Goal: Information Seeking & Learning: Learn about a topic

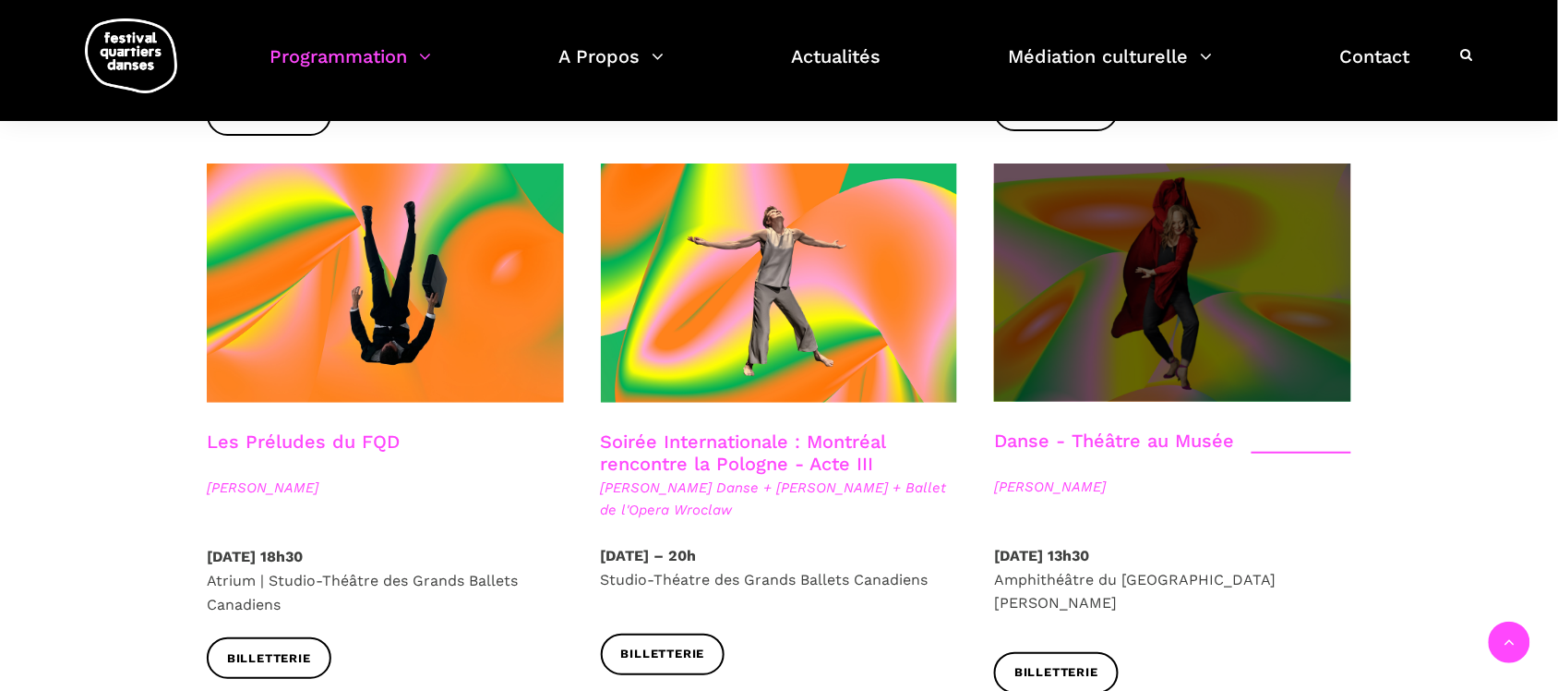
scroll to position [2077, 0]
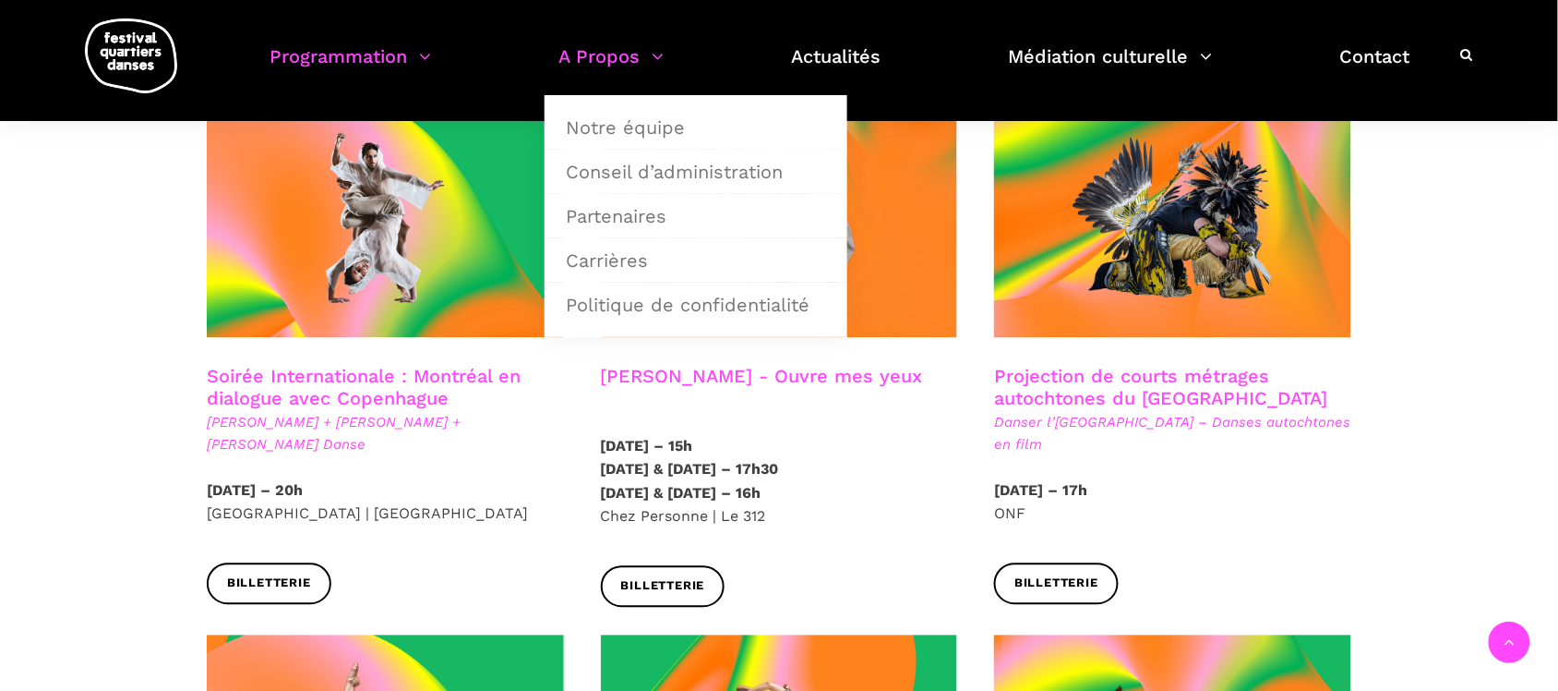
click at [609, 54] on link "A Propos" at bounding box center [611, 68] width 105 height 54
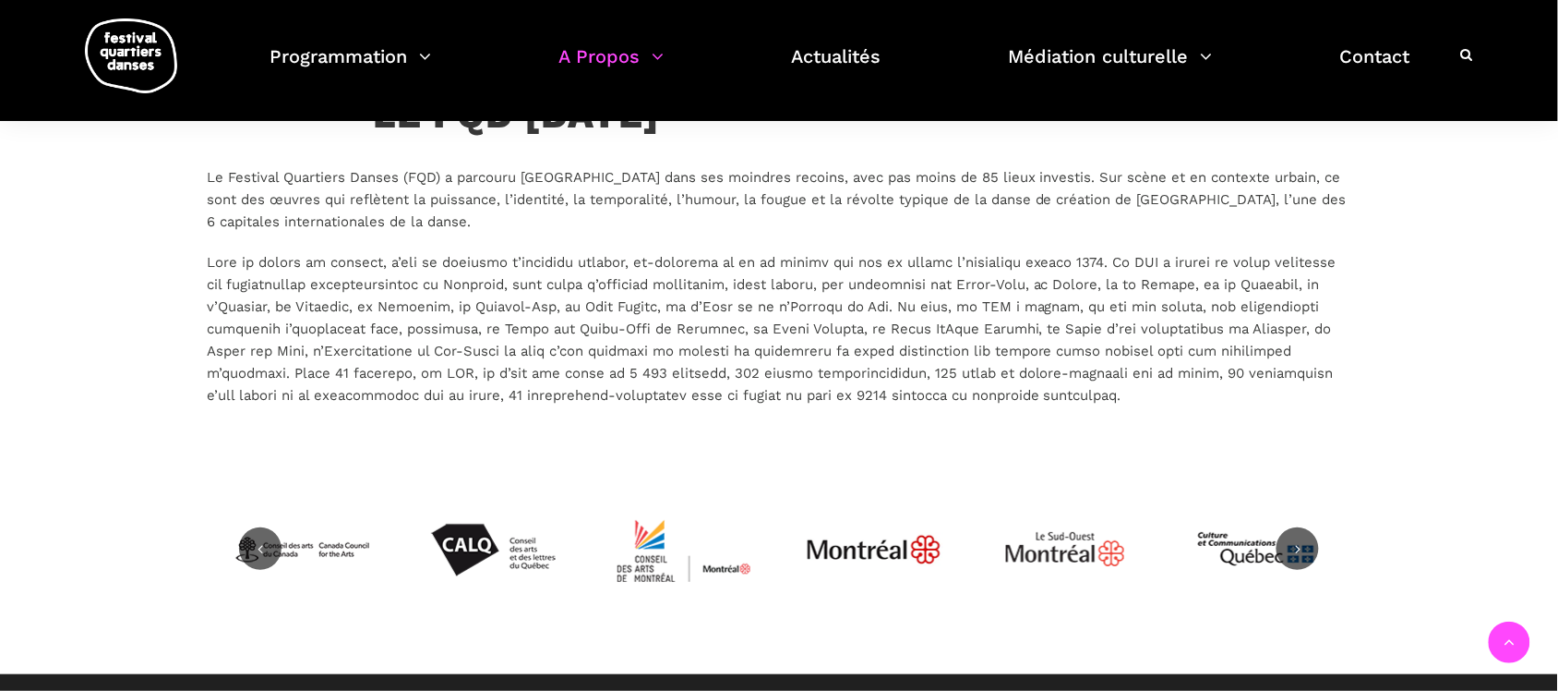
scroll to position [4270, 0]
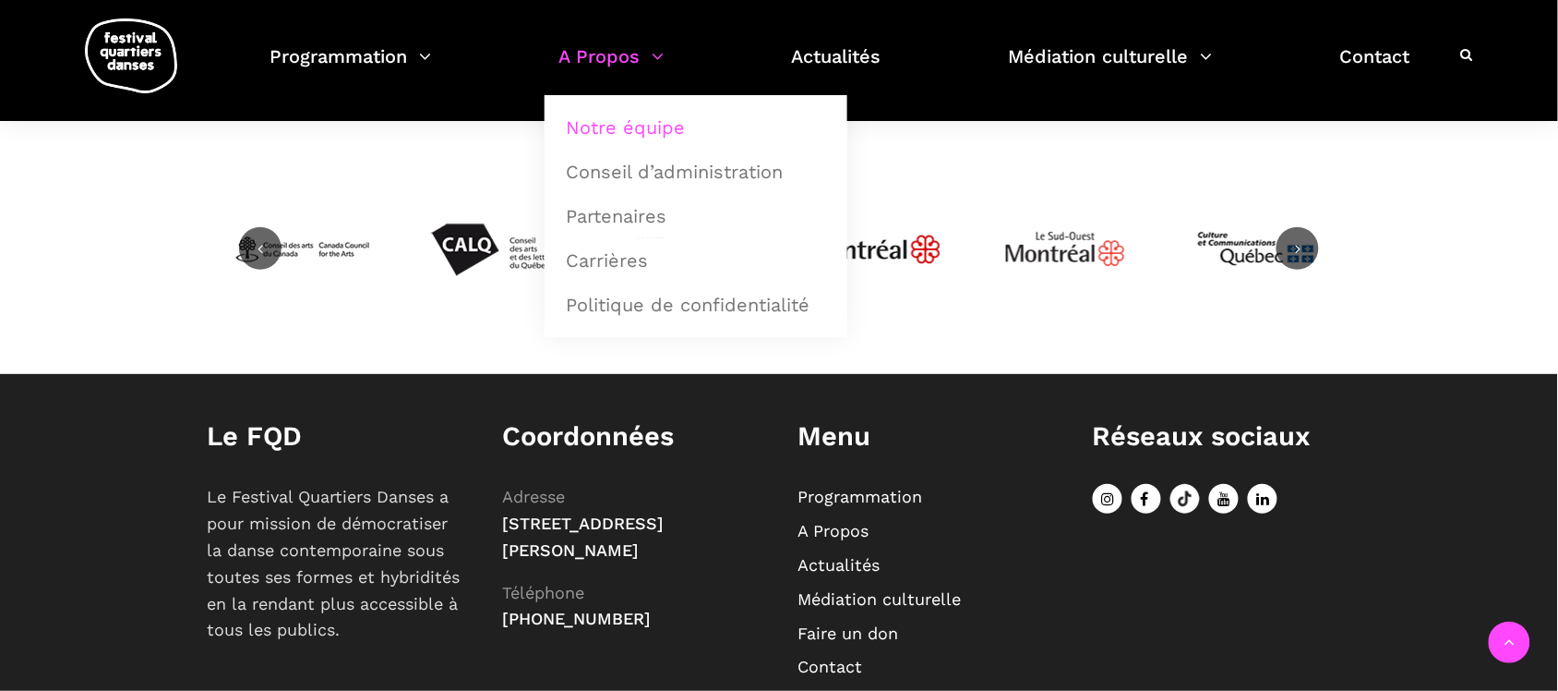
click at [638, 117] on link "Notre équipe" at bounding box center [696, 127] width 283 height 42
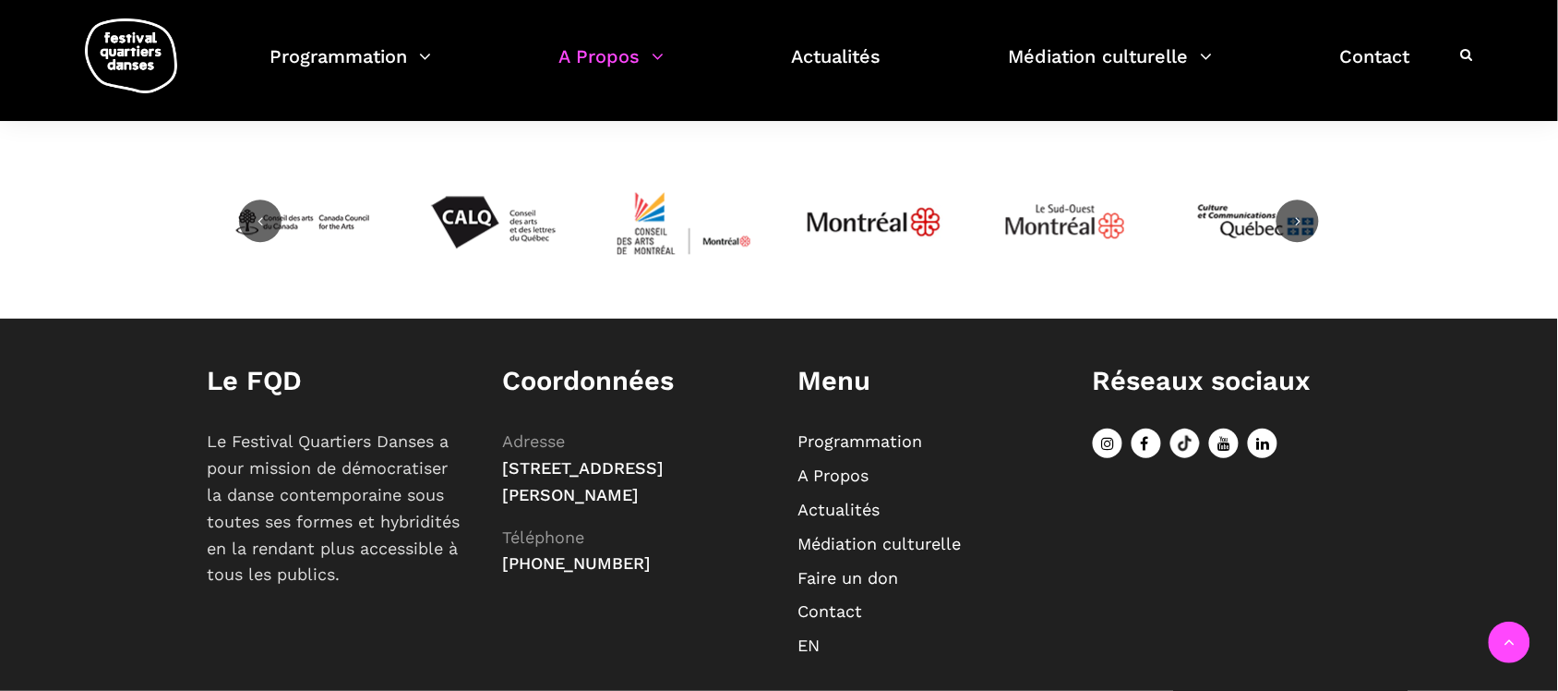
scroll to position [1351, 0]
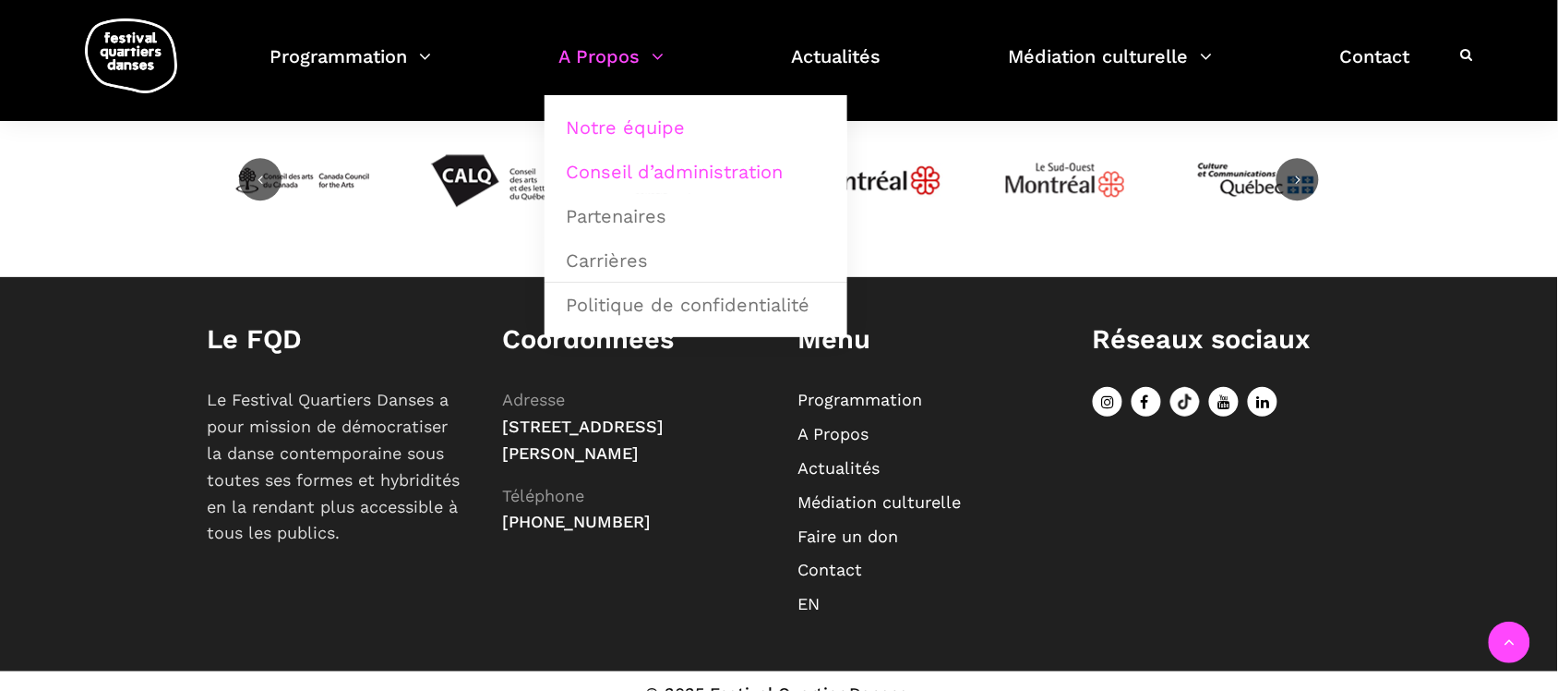
click at [638, 169] on link "Conseil d’administration" at bounding box center [696, 171] width 283 height 42
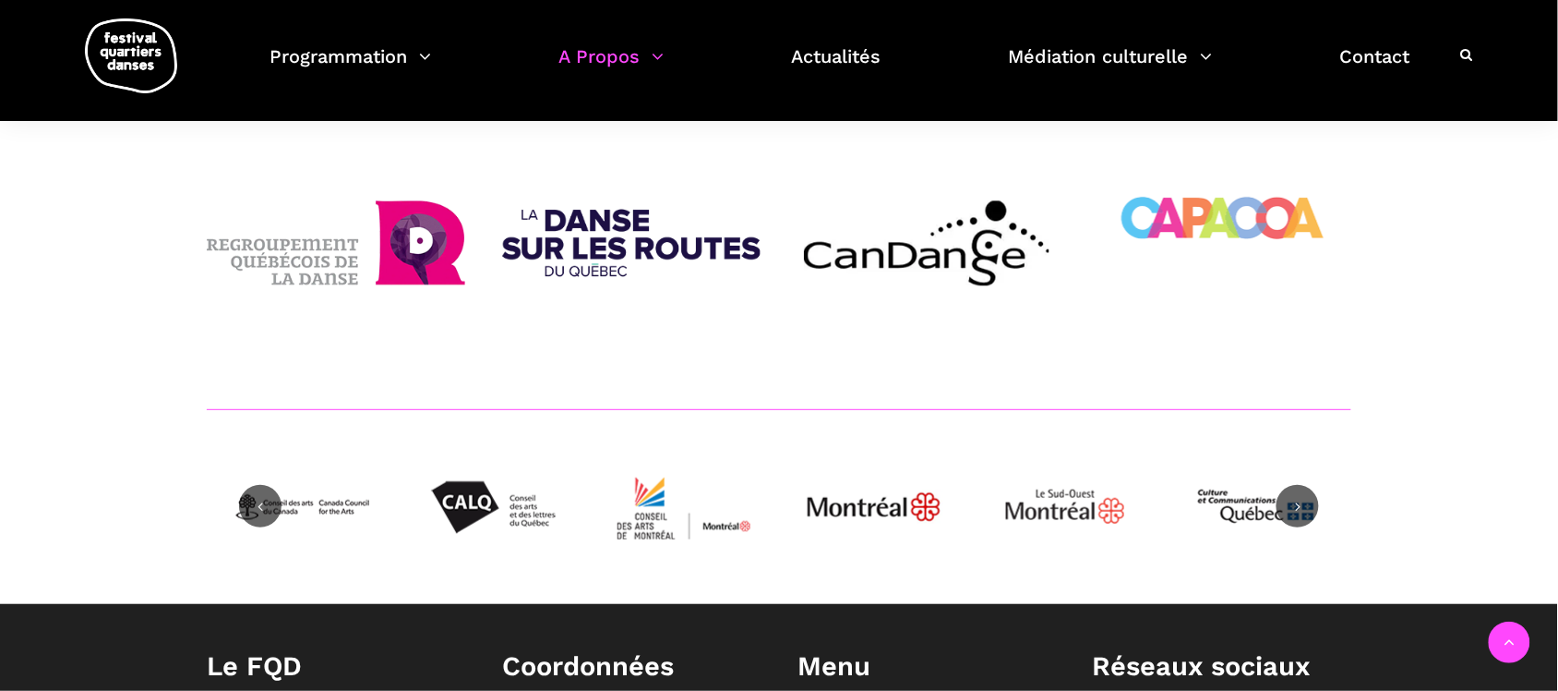
scroll to position [2077, 0]
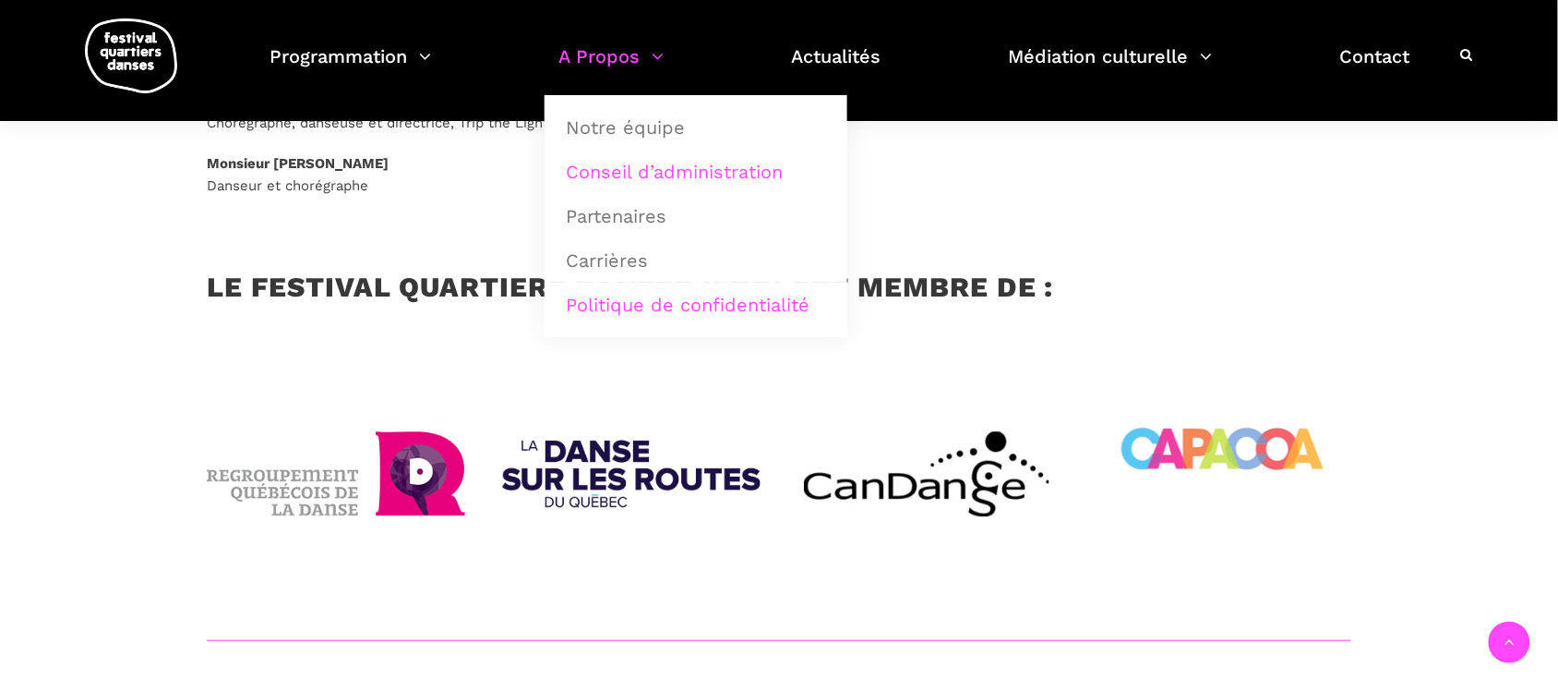
click at [669, 303] on link "Politique de confidentialité" at bounding box center [696, 304] width 283 height 42
